Goal: Find specific page/section: Find specific page/section

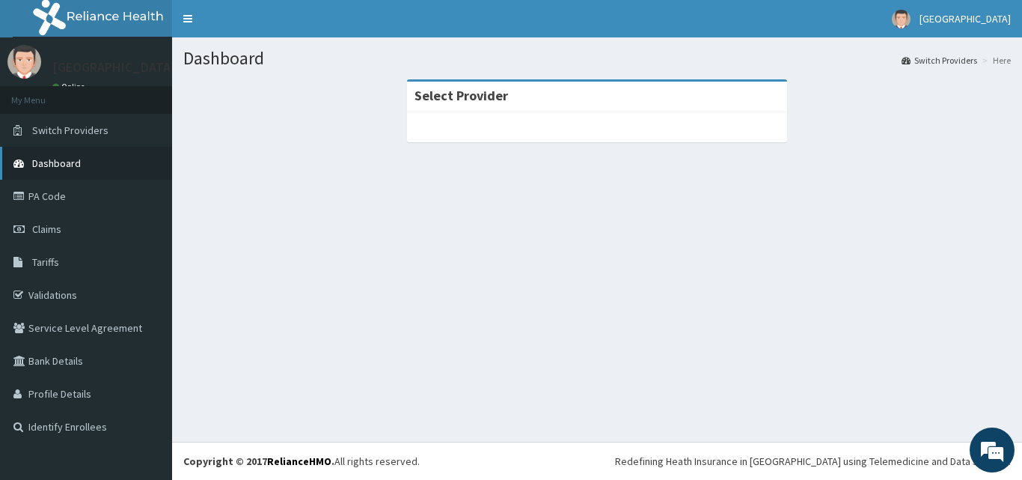
click at [85, 162] on link "Dashboard" at bounding box center [86, 163] width 172 height 33
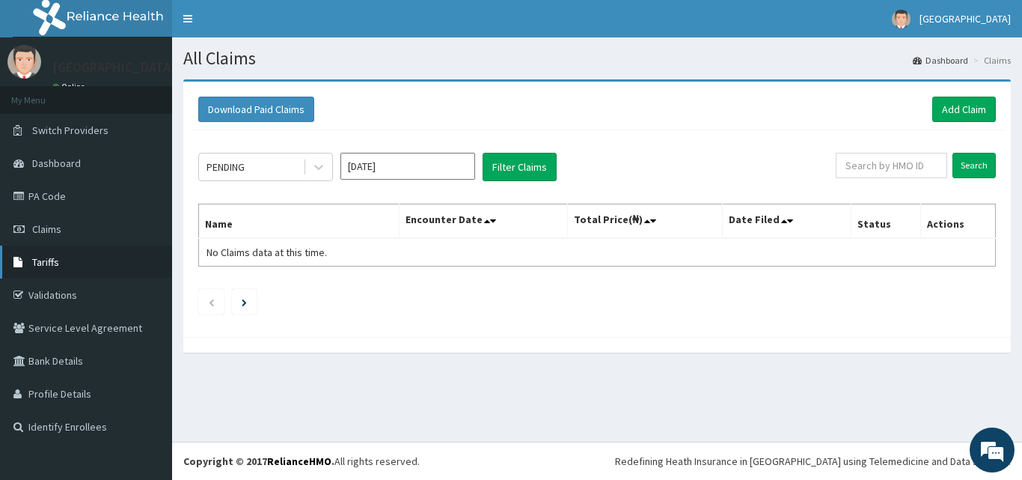
click at [70, 254] on link "Tariffs" at bounding box center [86, 261] width 172 height 33
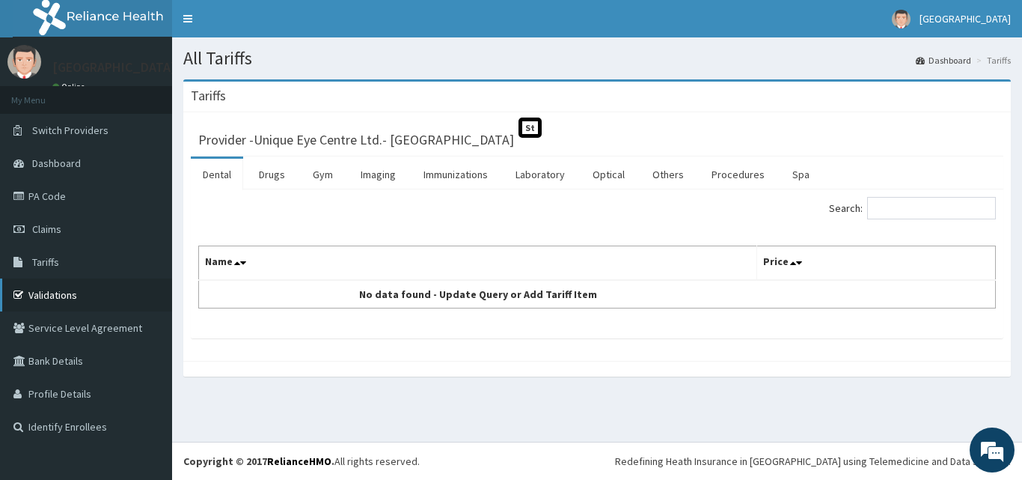
click at [71, 284] on link "Validations" at bounding box center [86, 294] width 172 height 33
